Goal: Information Seeking & Learning: Find specific page/section

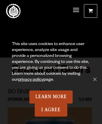
scroll to position [2955, 0]
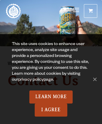
click at [24, 80] on link "privacy policy" at bounding box center [30, 79] width 25 height 5
click at [13, 11] on link "Odell Home" at bounding box center [13, 11] width 15 height 15
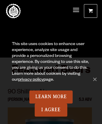
scroll to position [1647, 0]
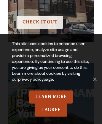
click at [39, 19] on span "Check It Out" at bounding box center [39, 21] width 35 height 5
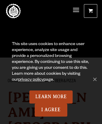
scroll to position [2866, 0]
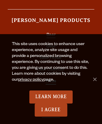
click at [51, 79] on link "FAQs" at bounding box center [51, 81] width 10 height 5
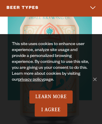
scroll to position [4198, 0]
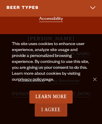
click at [51, 110] on link "I Agree" at bounding box center [51, 109] width 33 height 13
